Goal: Entertainment & Leisure: Consume media (video, audio)

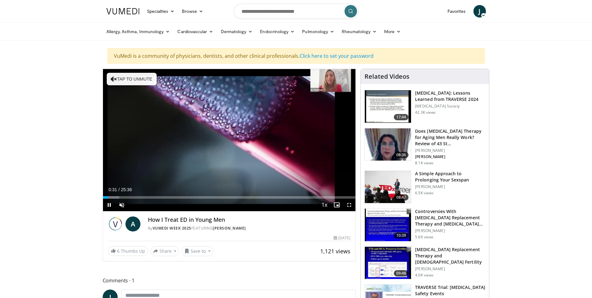
click at [268, 201] on div "Current Time 0:31 / Duration 25:36 Pause Skip Backward Skip Forward Unmute Load…" at bounding box center [229, 205] width 253 height 12
click at [268, 201] on video-js "**********" at bounding box center [229, 140] width 253 height 142
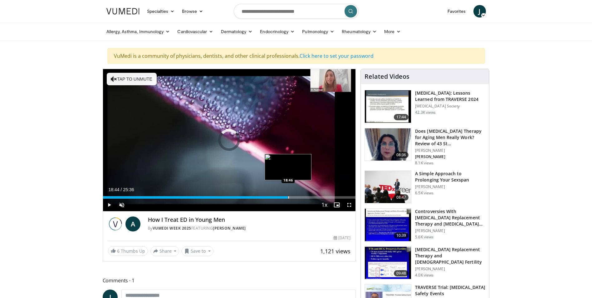
click at [289, 196] on div "Progress Bar" at bounding box center [289, 197] width 1 height 2
click at [119, 204] on span "Video Player" at bounding box center [122, 205] width 12 height 12
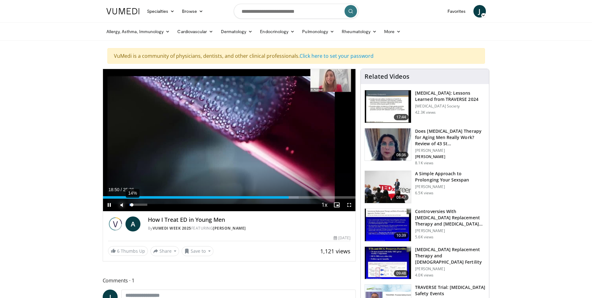
drag, startPoint x: 148, startPoint y: 204, endPoint x: 132, endPoint y: 206, distance: 15.7
click at [132, 206] on div "Volume Level" at bounding box center [131, 205] width 2 height 2
click at [131, 204] on div "Volume Level" at bounding box center [131, 205] width 2 height 2
